Goal: Task Accomplishment & Management: Manage account settings

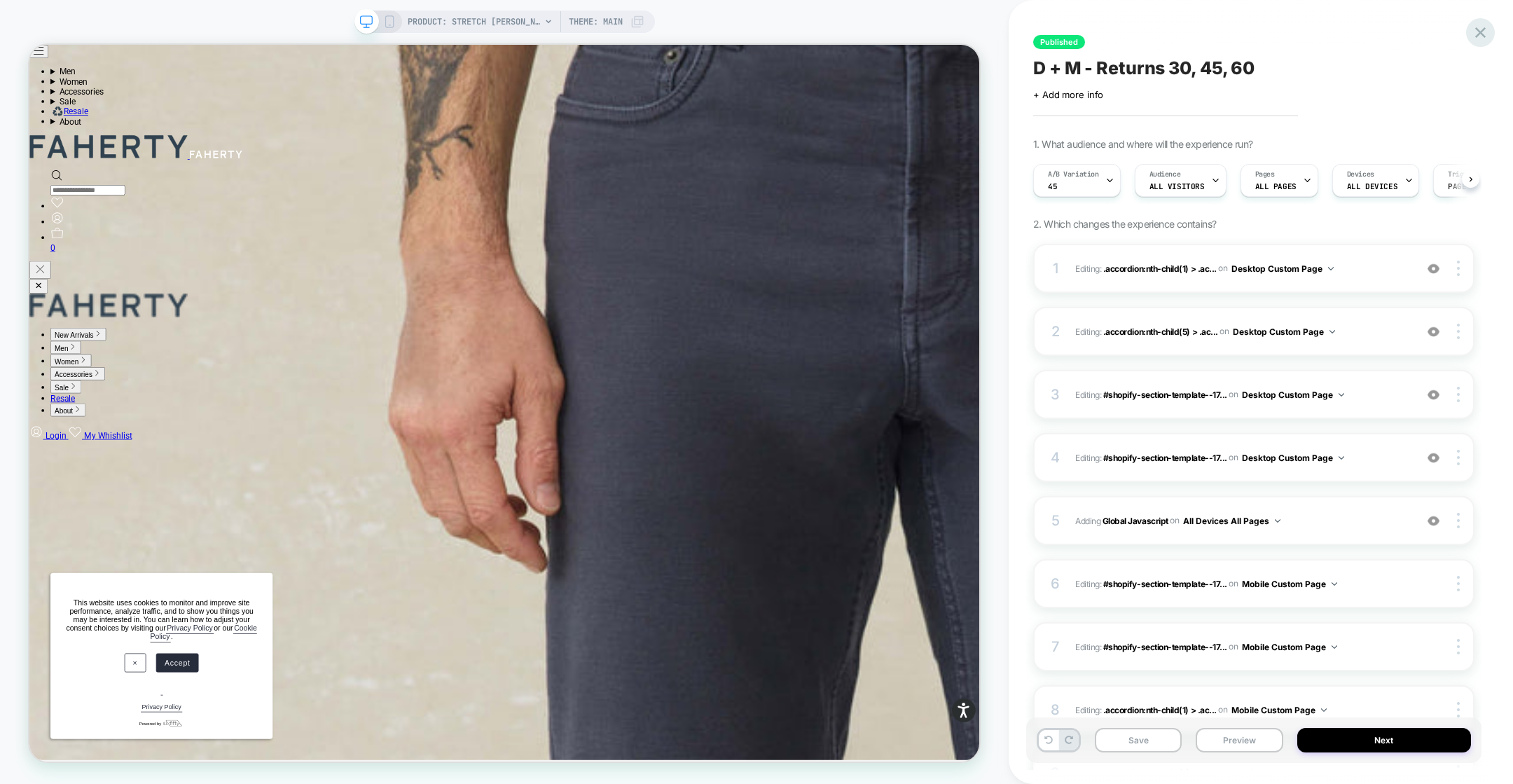
click at [1475, 38] on icon at bounding box center [1481, 33] width 19 height 19
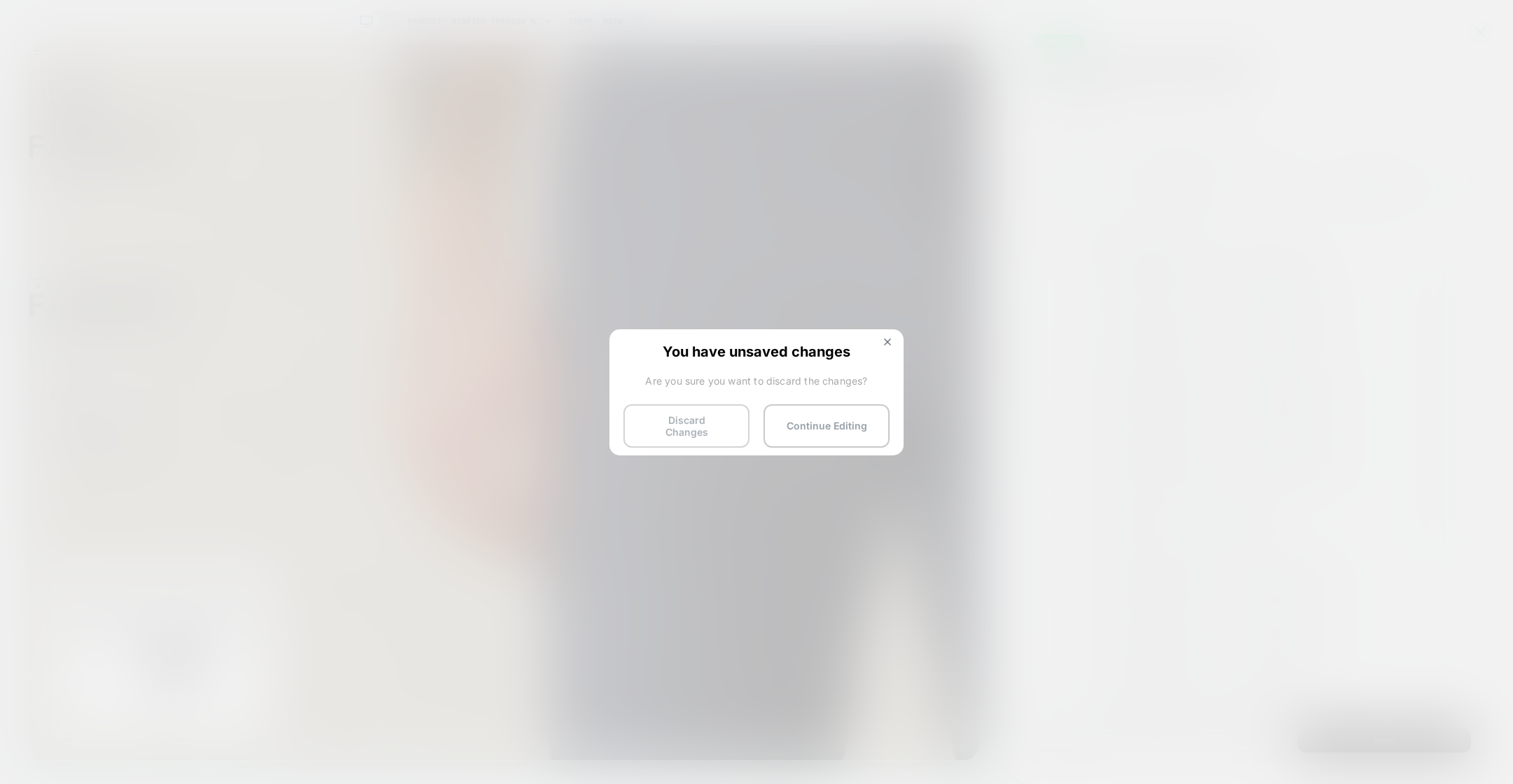
click at [699, 434] on button "Discard Changes" at bounding box center [687, 426] width 126 height 43
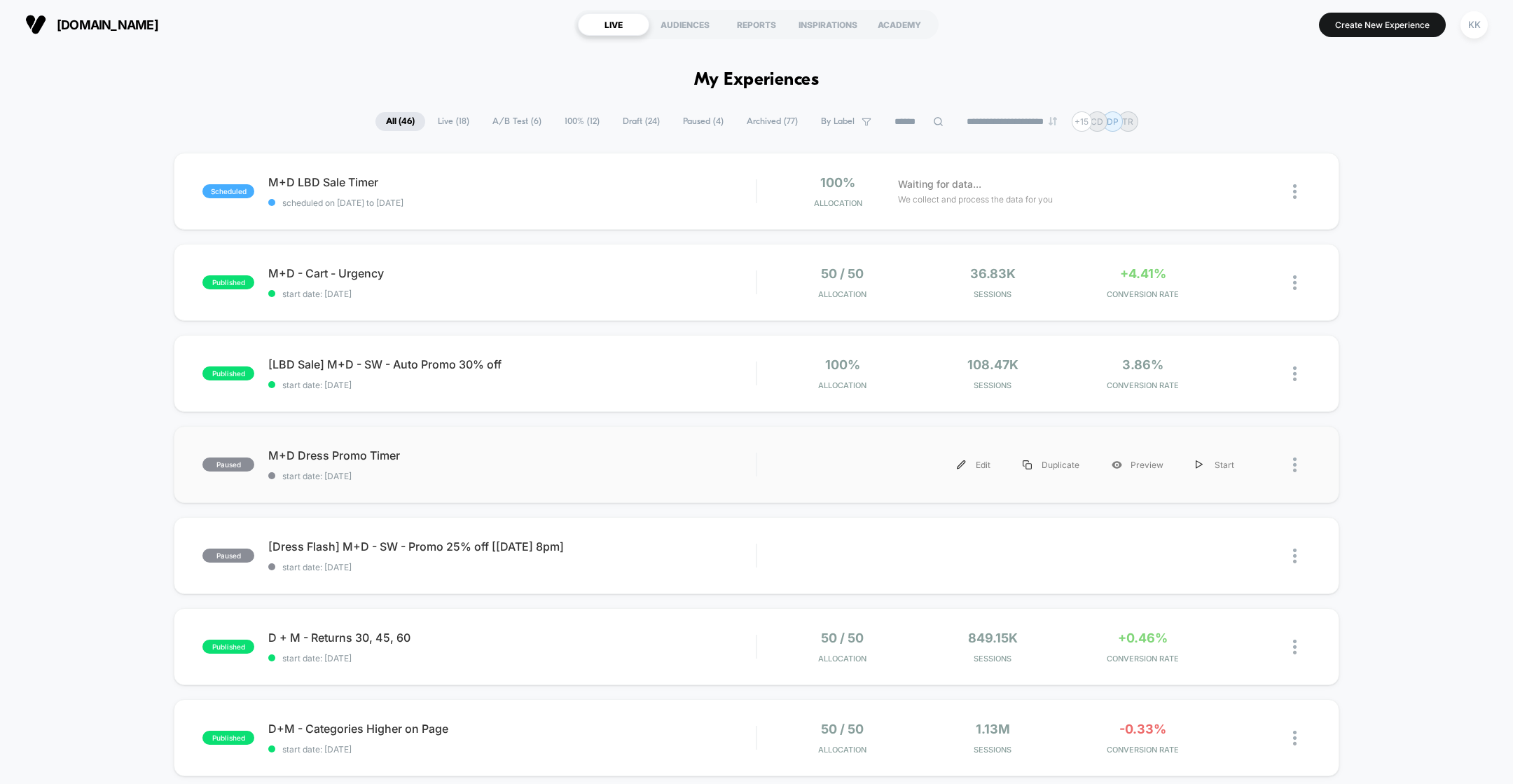
scroll to position [38, 0]
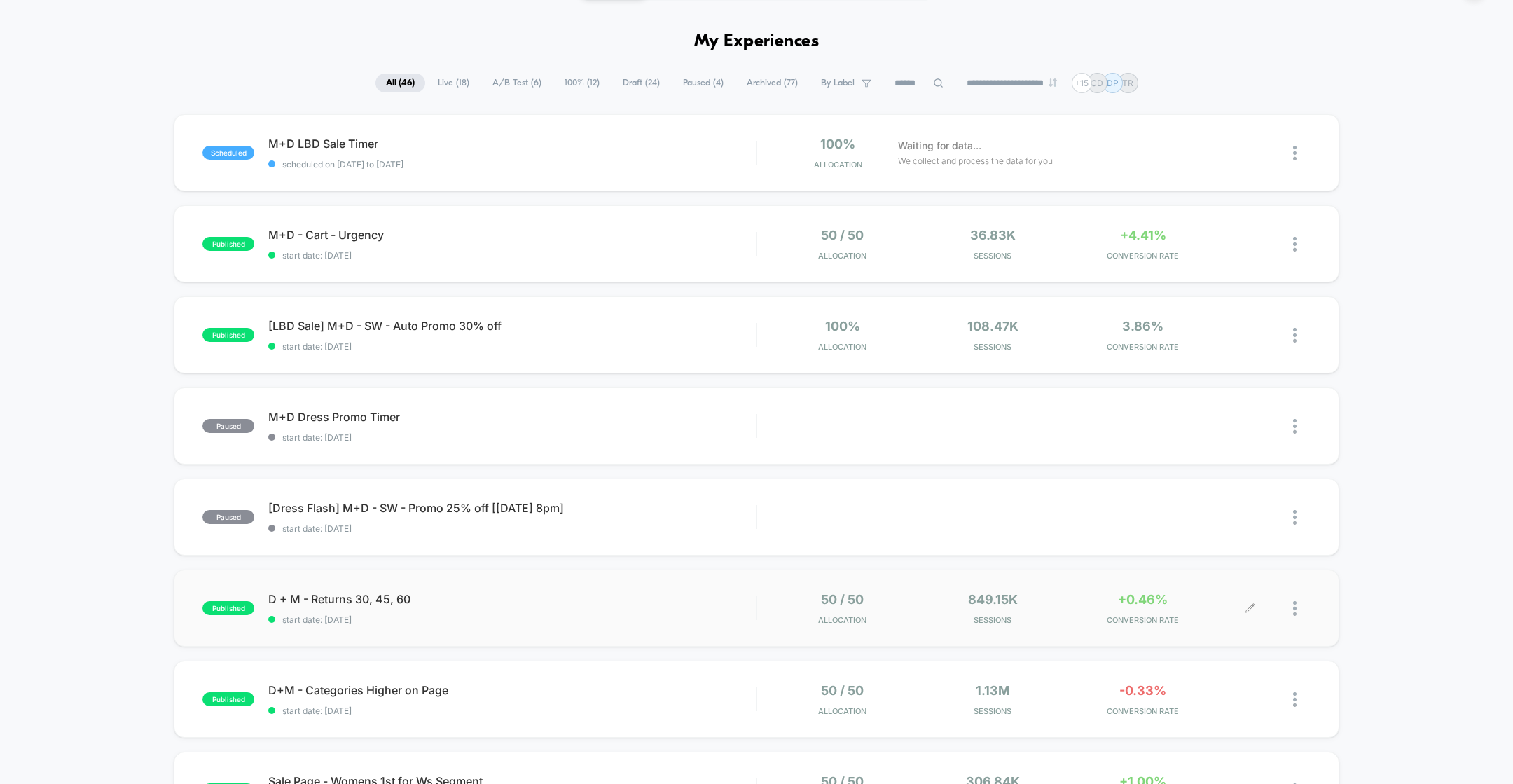
click at [1291, 614] on div at bounding box center [1280, 608] width 60 height 33
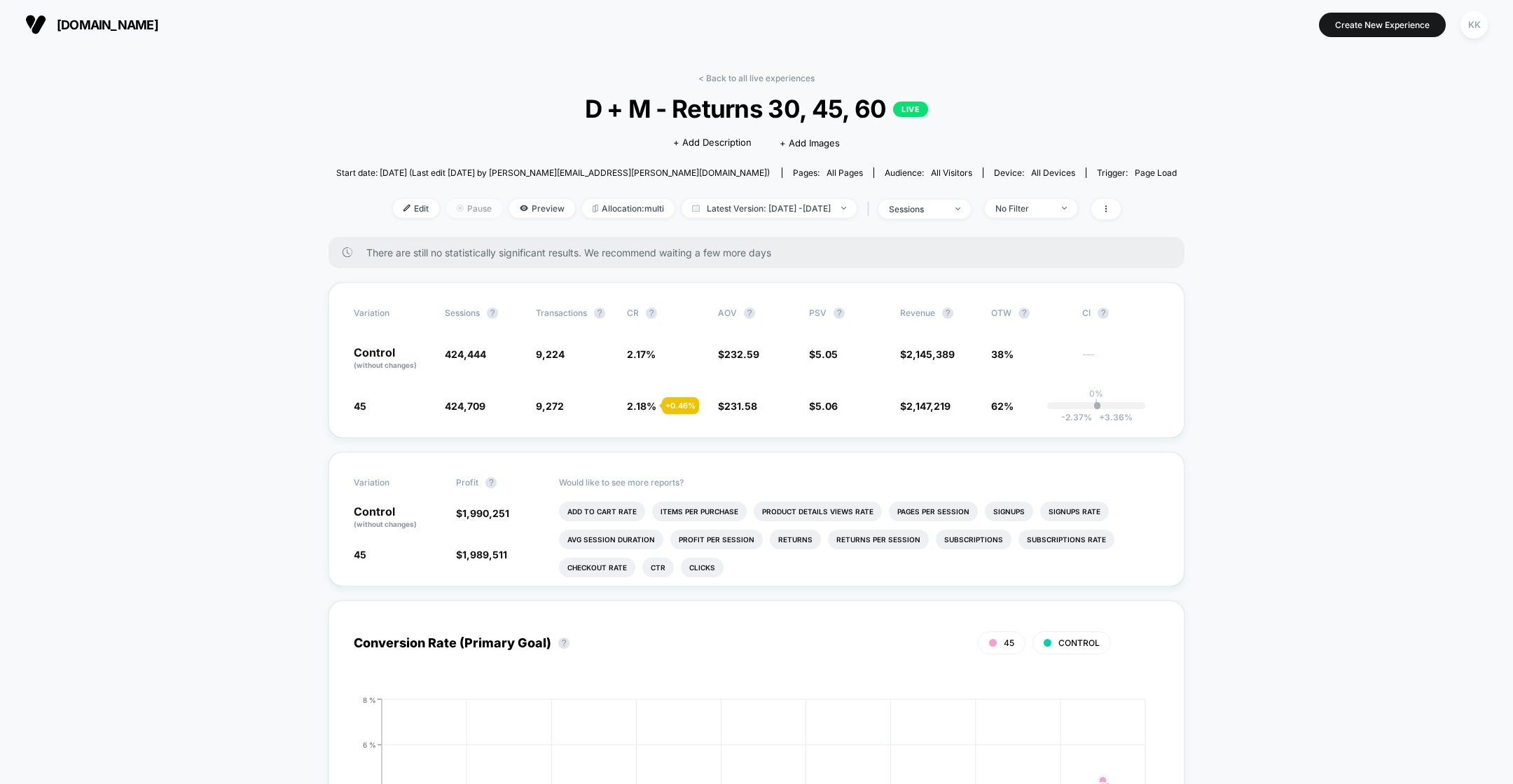
click at [446, 205] on span "Pause" at bounding box center [474, 208] width 56 height 19
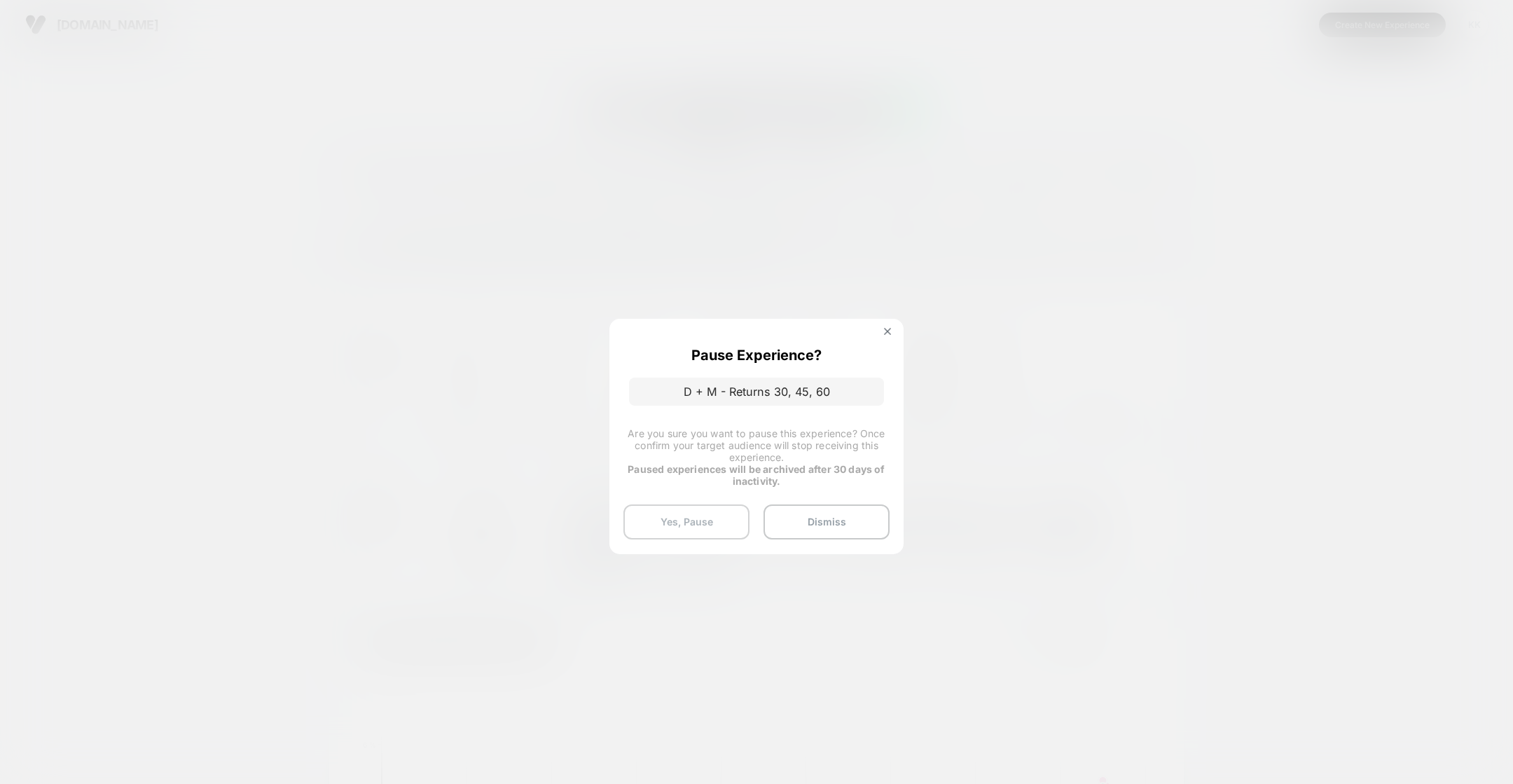
click at [711, 529] on button "Yes, Pause" at bounding box center [687, 522] width 126 height 35
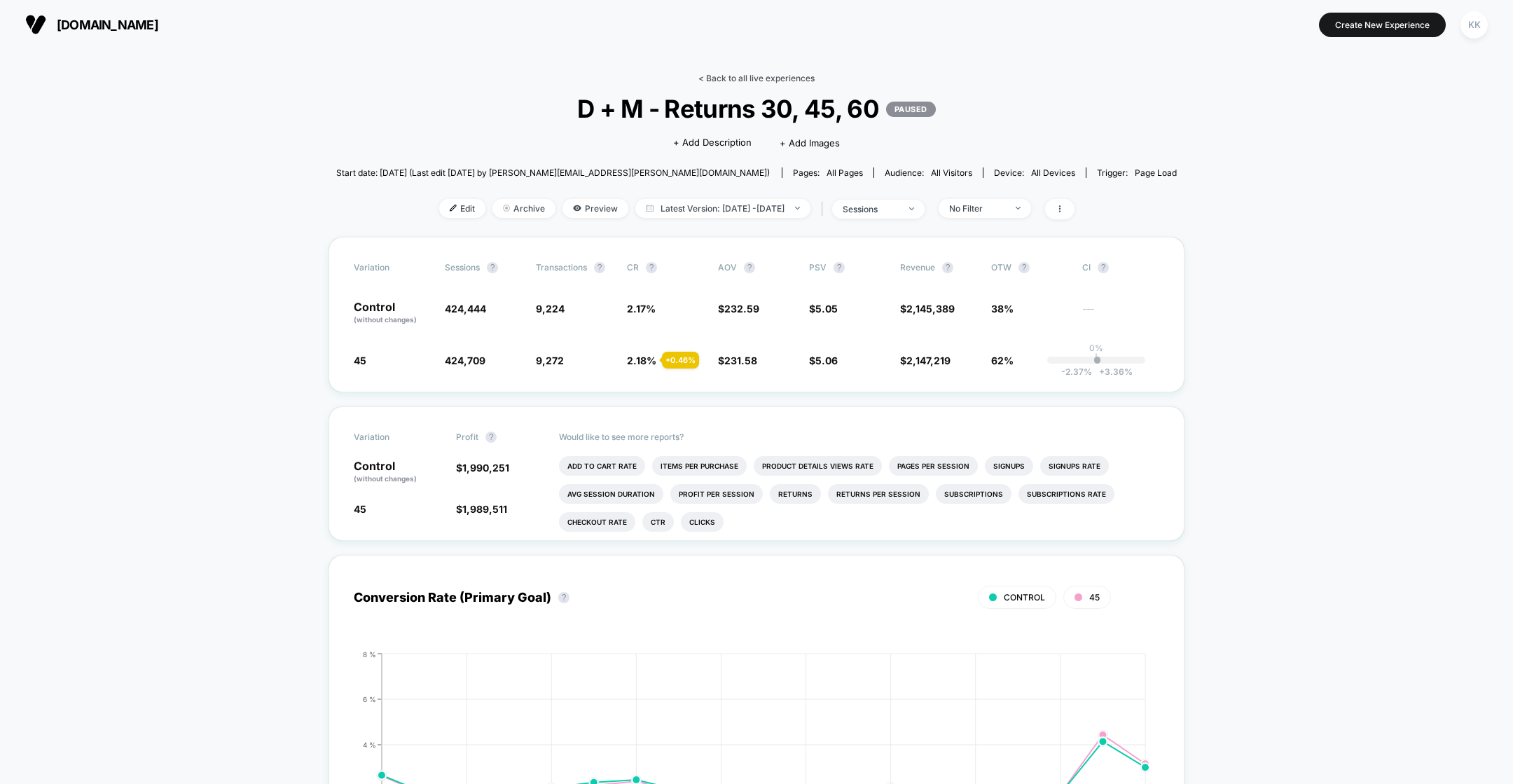
click at [710, 77] on link "< Back to all live experiences" at bounding box center [757, 77] width 117 height 10
